Goal: Obtain resource: Obtain resource

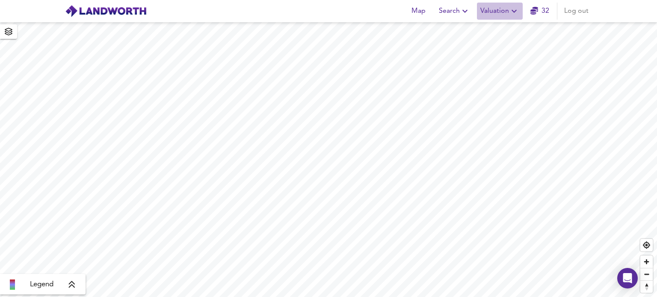
click at [514, 10] on icon "button" at bounding box center [514, 11] width 10 height 10
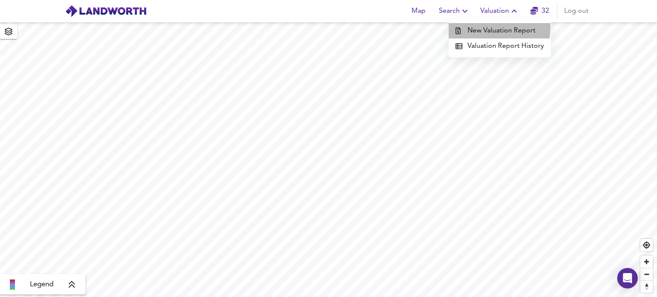
click at [498, 28] on li "New Valuation Report" at bounding box center [499, 30] width 102 height 15
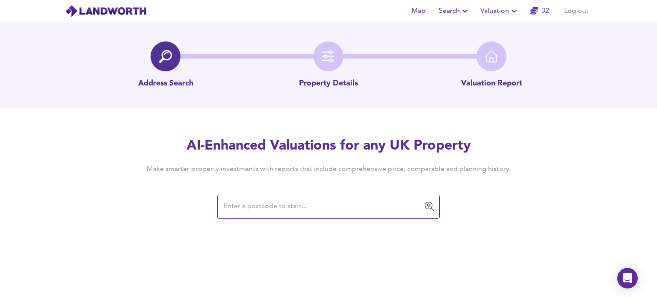
click at [260, 209] on input "text" at bounding box center [322, 207] width 202 height 16
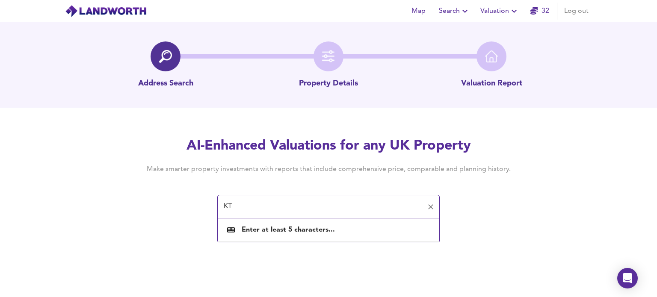
type input "K"
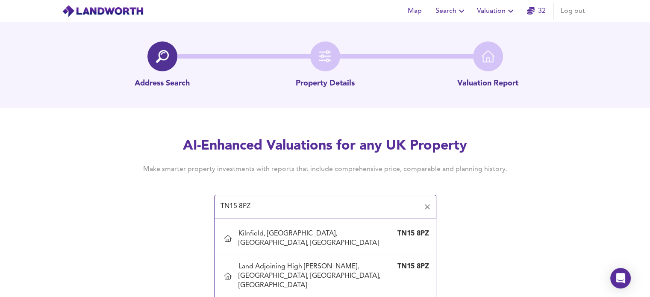
scroll to position [766, 0]
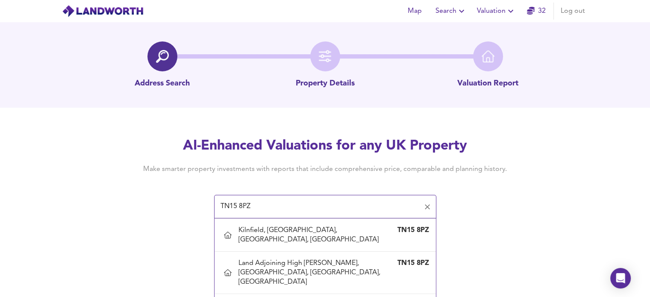
type input "Pavenham, [GEOGRAPHIC_DATA], [GEOGRAPHIC_DATA], [GEOGRAPHIC_DATA]"
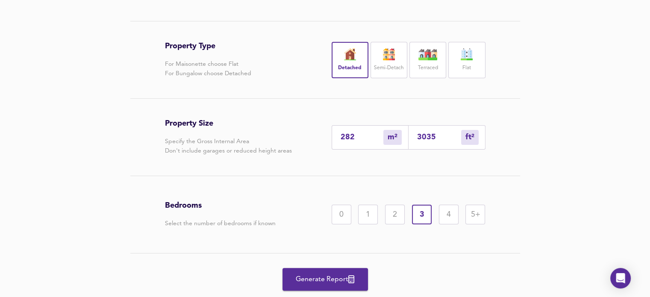
scroll to position [168, 0]
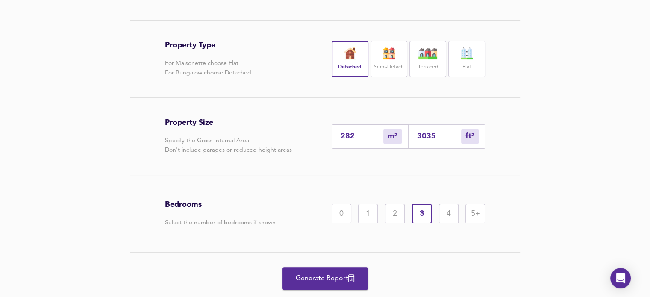
click at [435, 138] on input "3035" at bounding box center [439, 136] width 44 height 9
type input "28"
type input "303"
type input "3"
type input "30"
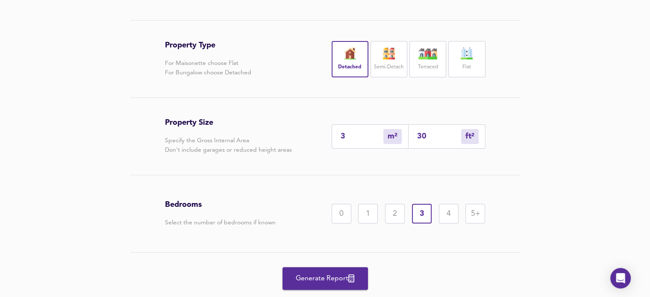
type input "0"
type input "3"
type input "0"
type input "5"
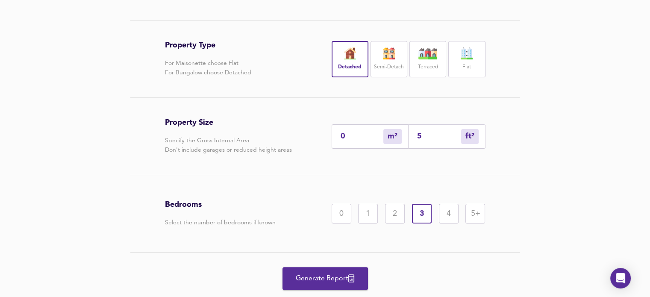
type input "50"
type input "46"
type input "500"
type input "465"
type input "5000"
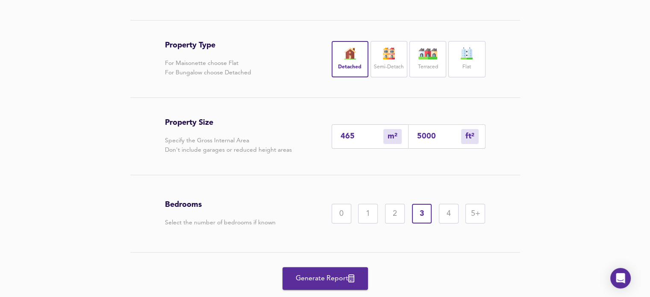
click at [474, 214] on div "5+" at bounding box center [475, 214] width 20 height 20
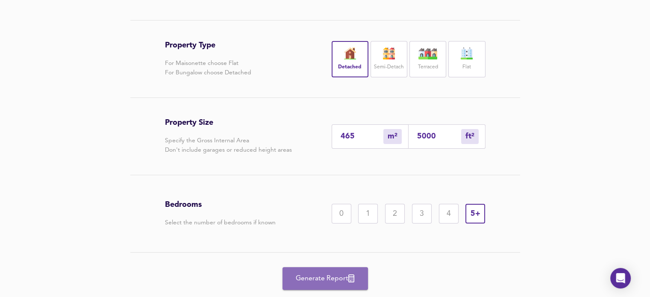
click at [327, 278] on span "Generate Report" at bounding box center [325, 279] width 68 height 12
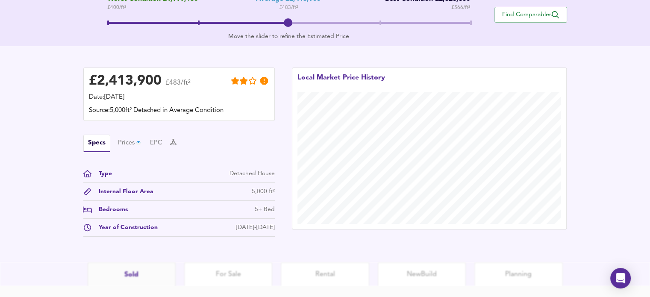
scroll to position [188, 0]
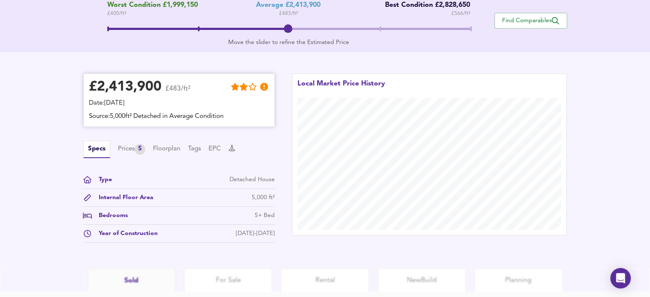
click at [89, 86] on div "£ 2,413,900" at bounding box center [125, 87] width 73 height 13
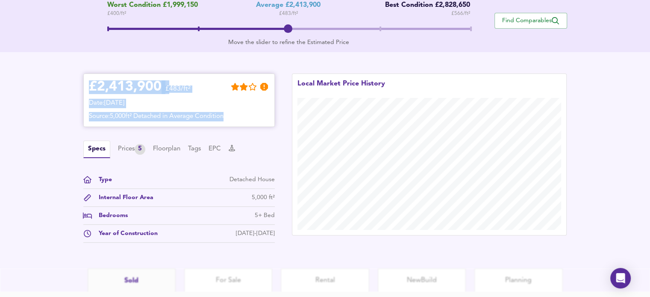
drag, startPoint x: 91, startPoint y: 84, endPoint x: 265, endPoint y: 118, distance: 177.6
click at [265, 118] on div "£ 2,413,900 £483/ft² Date: [DATE] Source: 5,000ft² Detached in Average Condition" at bounding box center [179, 100] width 180 height 42
copy div "£ 2,413,900 £483/ft² Date: [DATE] Source: 5,000ft² Detached in Average Condition"
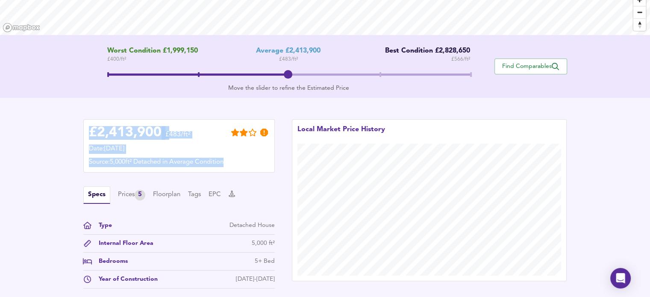
scroll to position [130, 0]
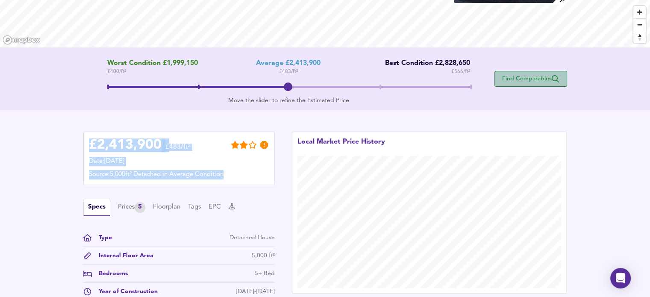
click at [535, 80] on span "Find Comparables" at bounding box center [530, 79] width 63 height 8
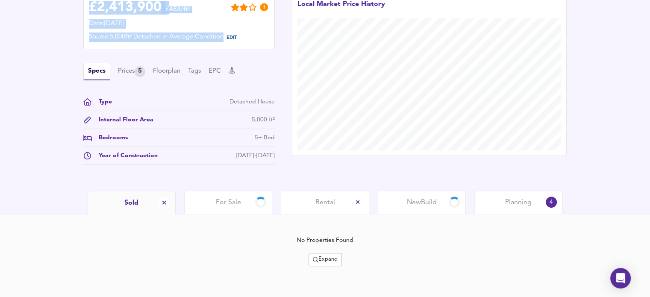
scroll to position [233, 0]
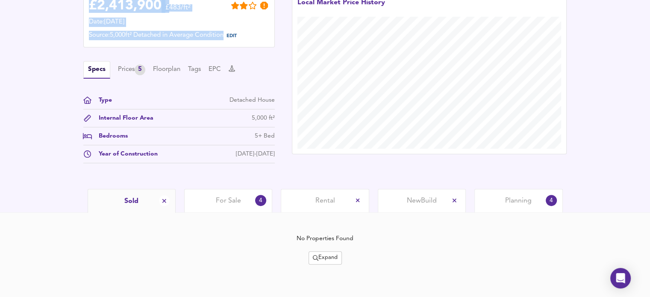
click at [231, 201] on span "For Sale" at bounding box center [228, 200] width 25 height 9
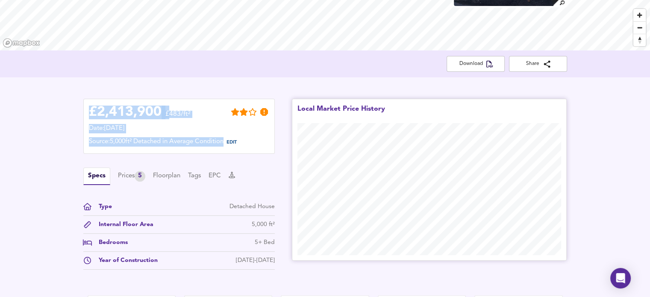
scroll to position [128, 0]
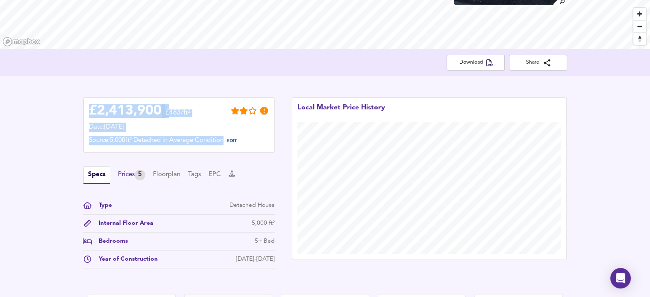
click at [127, 173] on div "Prices 5" at bounding box center [131, 175] width 27 height 11
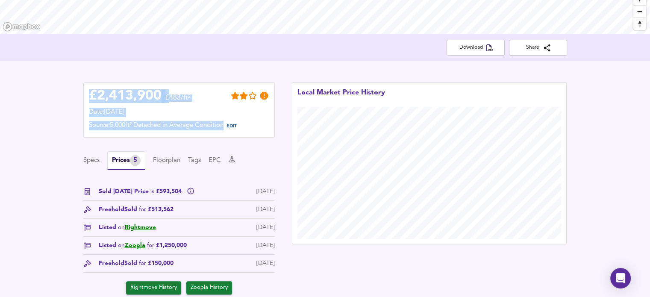
scroll to position [145, 0]
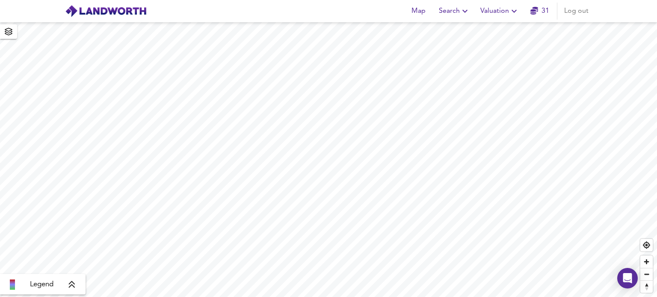
click at [509, 8] on span "Valuation" at bounding box center [499, 11] width 39 height 12
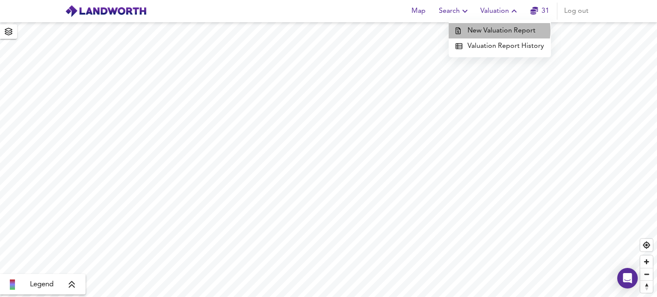
click at [496, 30] on li "New Valuation Report" at bounding box center [499, 30] width 102 height 15
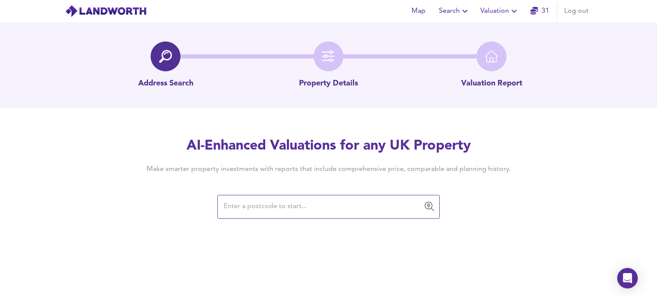
click at [252, 208] on input "text" at bounding box center [322, 207] width 202 height 16
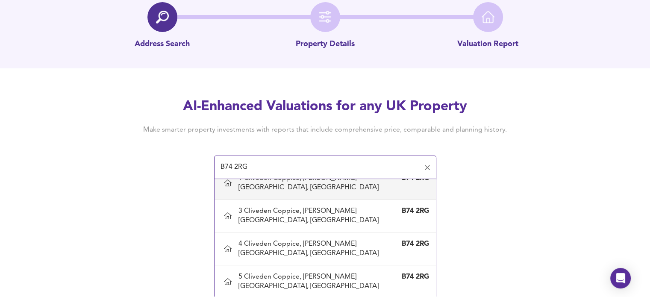
scroll to position [70, 0]
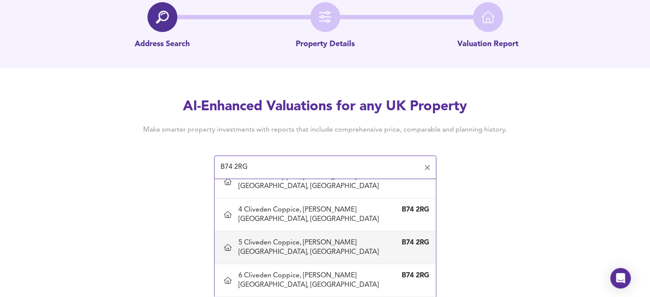
click at [295, 251] on div "5 Cliveden Coppice, Sutton Coldfield, Birmingham" at bounding box center [317, 247] width 156 height 19
type input "5 Cliveden Coppice, Sutton Coldfield, Birmingham"
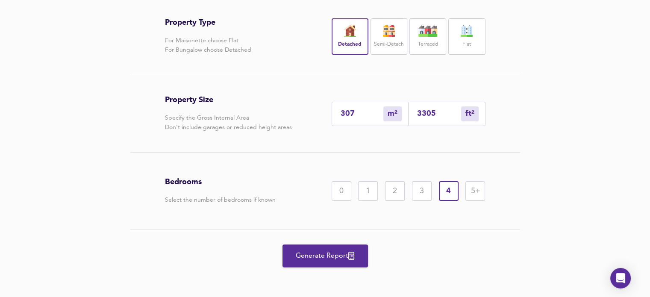
scroll to position [193, 0]
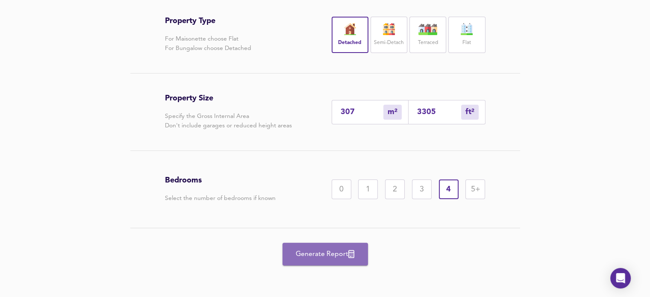
click at [327, 252] on span "Generate Report" at bounding box center [325, 254] width 68 height 12
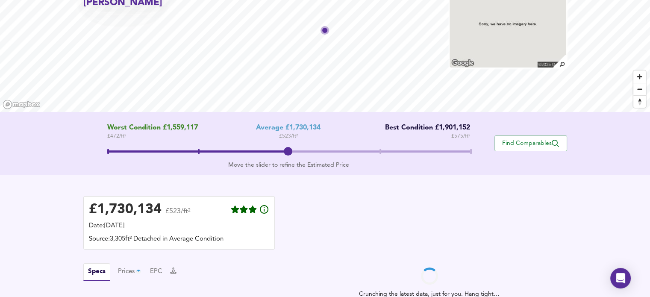
scroll to position [66, 0]
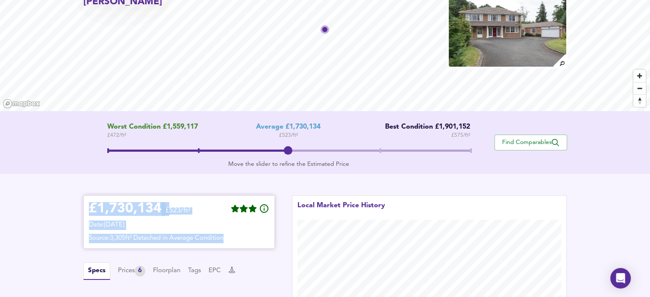
drag, startPoint x: 92, startPoint y: 206, endPoint x: 256, endPoint y: 236, distance: 166.4
click at [255, 237] on div "£ 1,730,134 £523/ft² Date: 20 August 2025 Source: 3,305ft² Detached in Average …" at bounding box center [179, 222] width 180 height 42
copy div "£ 1,730,134 £523/ft² Date: 20 August 2025 Source: 3,305ft² Detached in Average …"
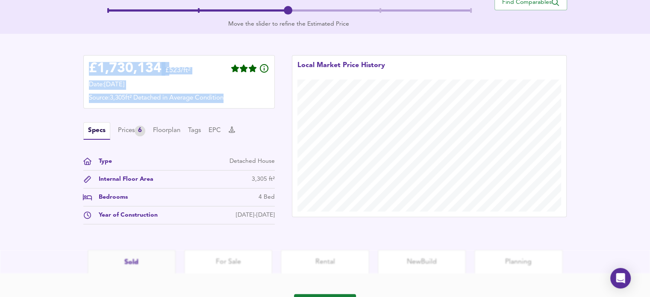
scroll to position [210, 0]
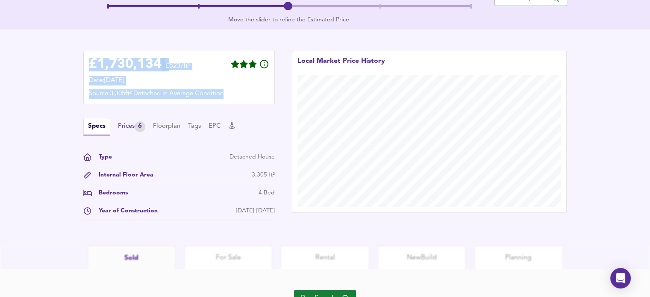
click at [135, 125] on div "Prices 6" at bounding box center [131, 126] width 27 height 11
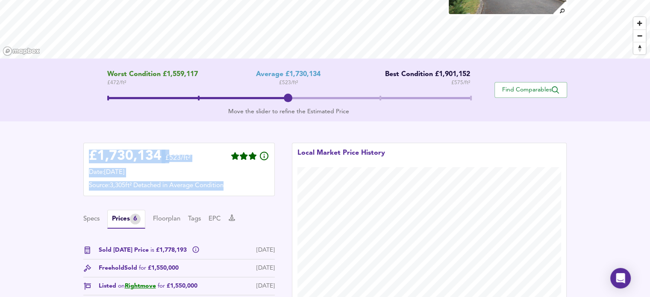
scroll to position [110, 0]
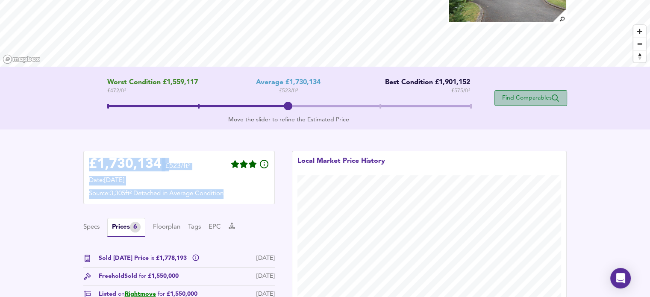
click at [530, 103] on button "Find Comparables" at bounding box center [531, 98] width 73 height 16
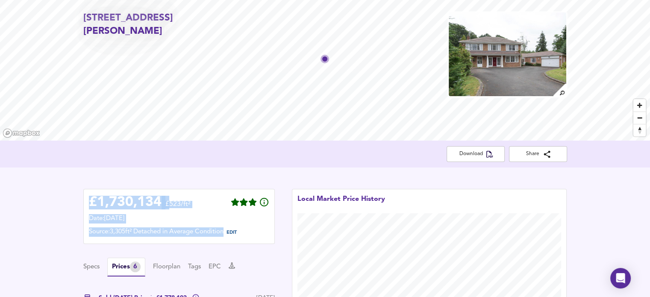
scroll to position [0, 0]
